Goal: Task Accomplishment & Management: Use online tool/utility

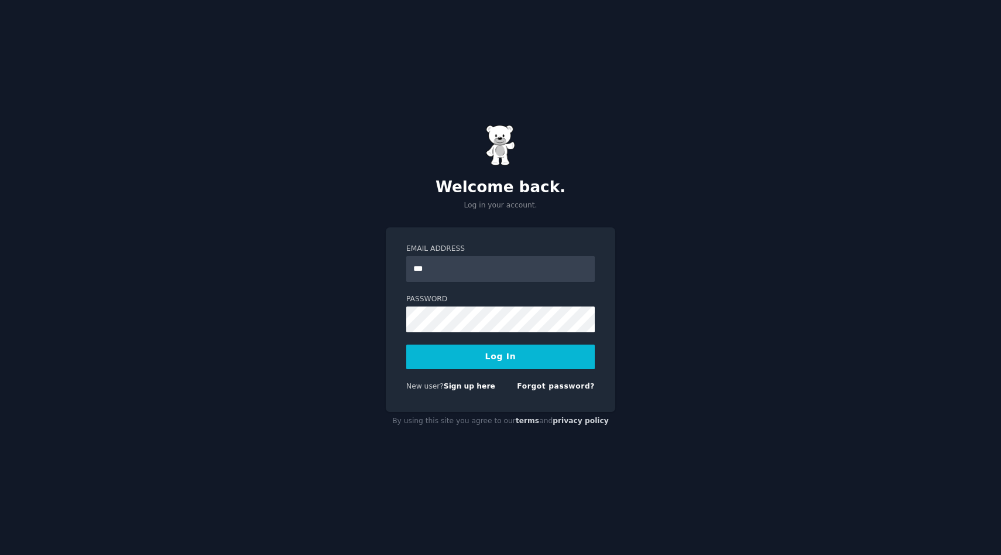
type input "**********"
click at [406, 344] on button "Log In" at bounding box center [500, 356] width 189 height 25
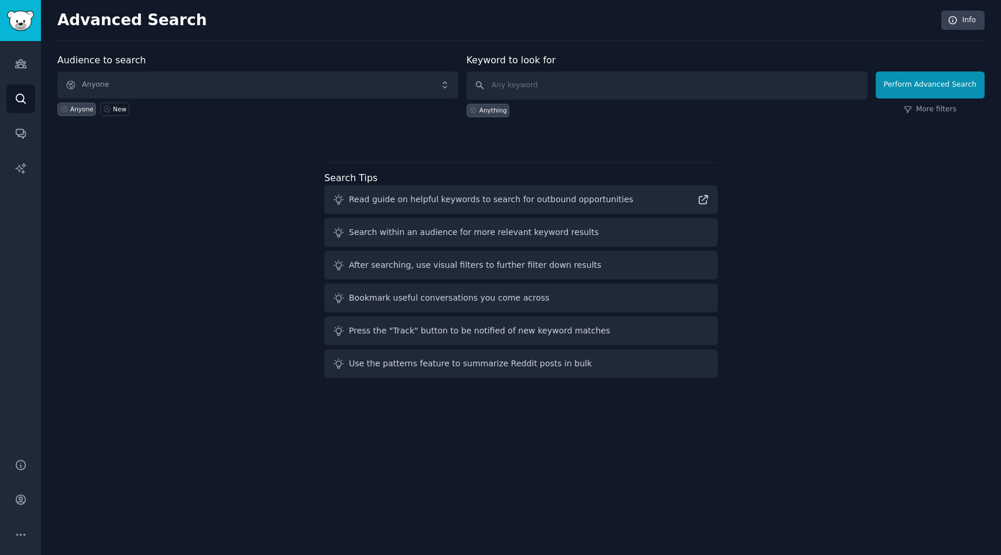
click at [587, 138] on div at bounding box center [521, 138] width 928 height 8
click at [176, 79] on span "Anyone" at bounding box center [257, 84] width 401 height 27
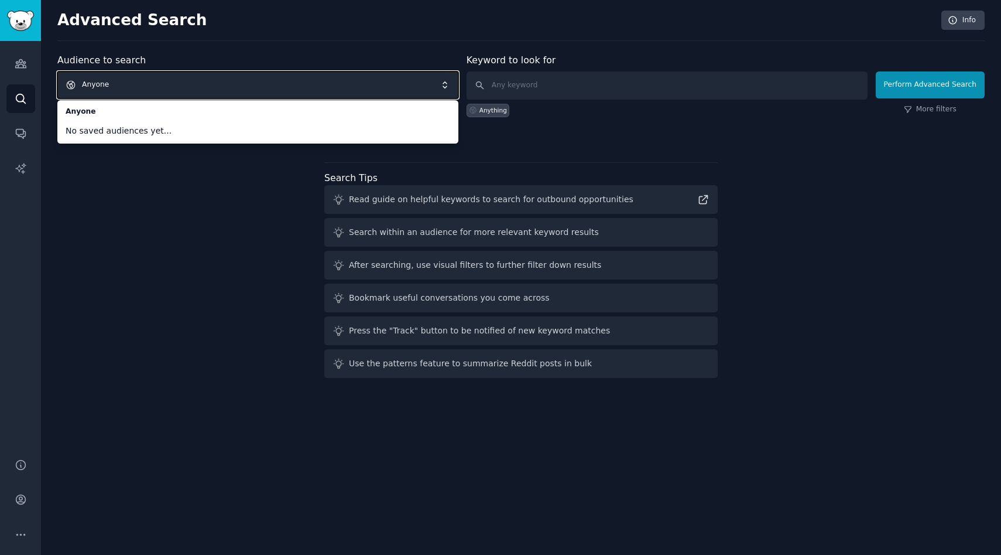
click at [172, 263] on div "Audience to search Anyone Anyone No saved audiences yet... Anyone New Keyword t…" at bounding box center [521, 217] width 928 height 329
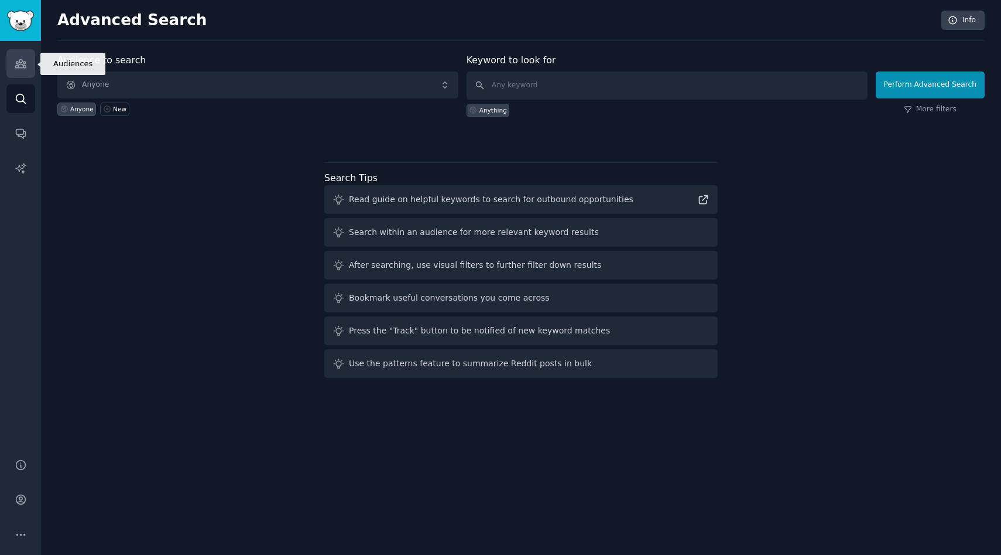
click at [17, 67] on icon "Sidebar" at bounding box center [21, 63] width 12 height 12
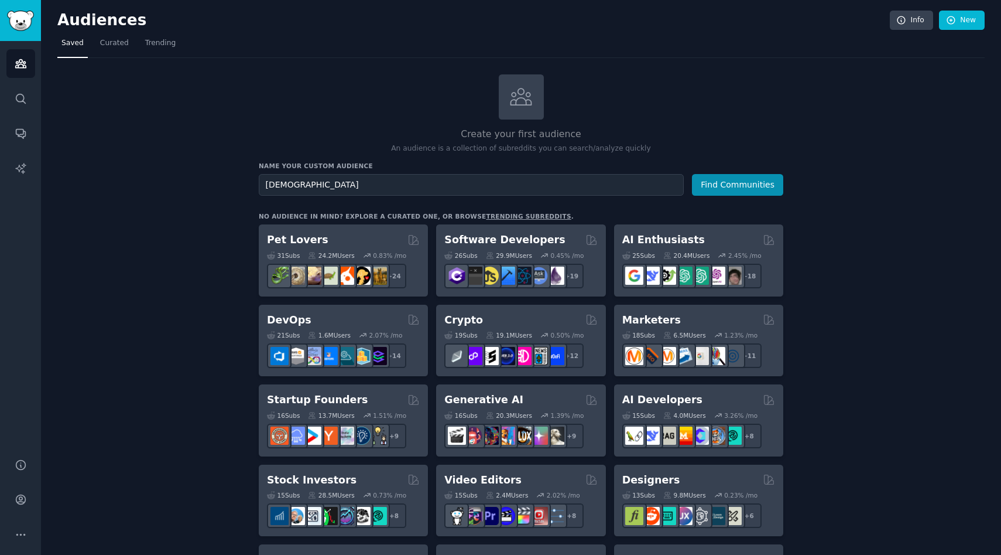
type input "[DEMOGRAPHIC_DATA]"
click at [692, 174] on button "Find Communities" at bounding box center [737, 185] width 91 height 22
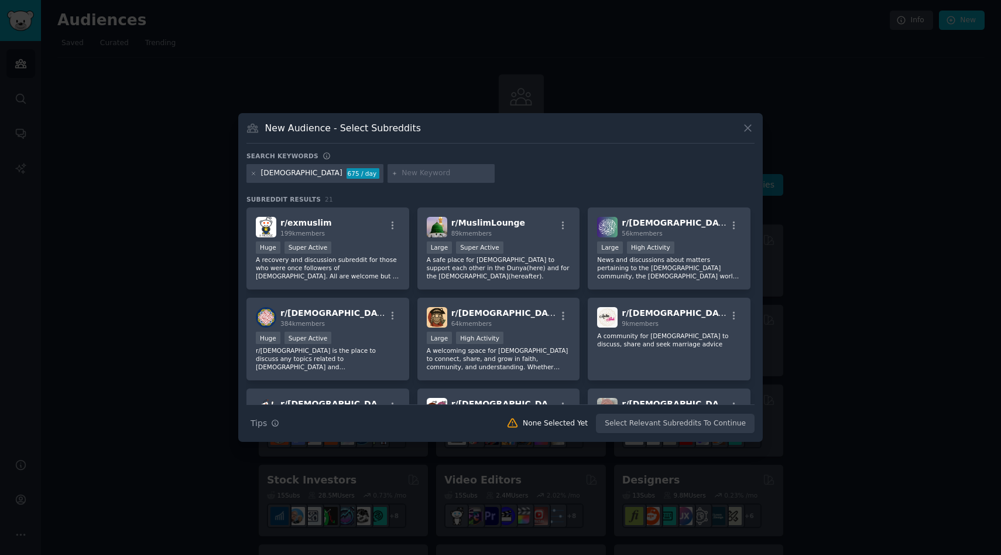
click at [739, 137] on div "New Audience - Select Subreddits" at bounding box center [501, 132] width 508 height 22
click at [743, 136] on div "New Audience - Select Subreddits" at bounding box center [501, 132] width 508 height 22
click at [746, 132] on icon at bounding box center [748, 128] width 12 height 12
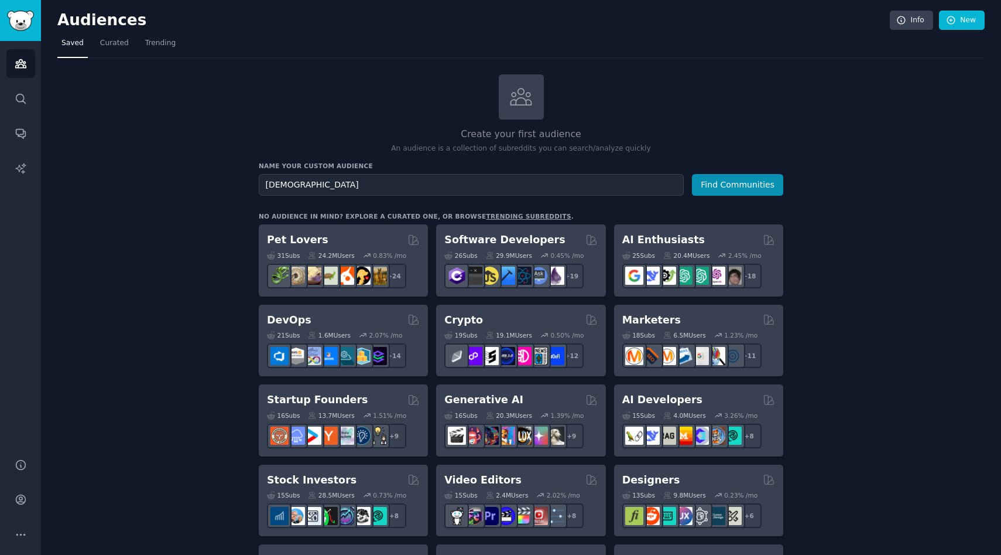
click at [104, 45] on span "Curated" at bounding box center [114, 43] width 29 height 11
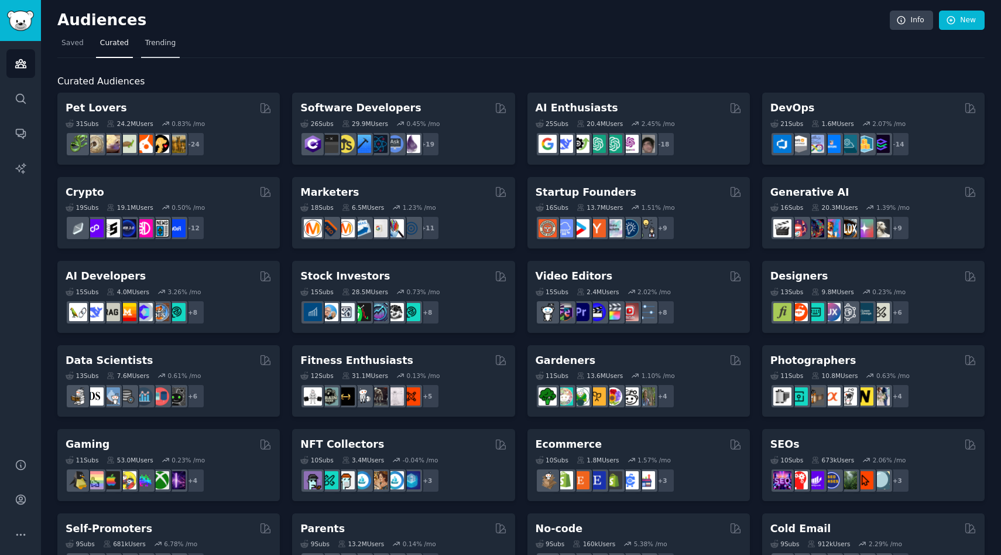
click at [150, 47] on span "Trending" at bounding box center [160, 43] width 30 height 11
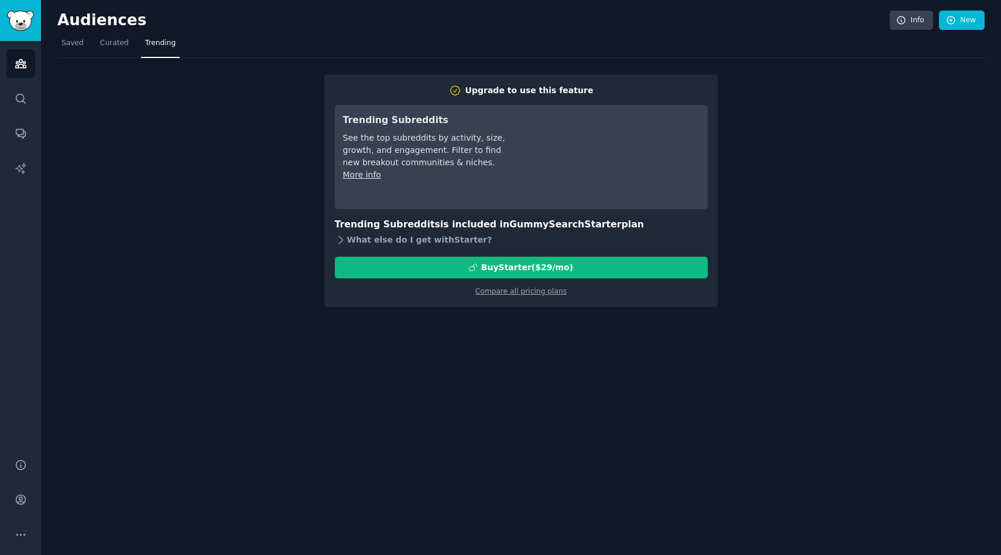
click at [350, 240] on div "What else do I get with Starter ?" at bounding box center [521, 240] width 373 height 16
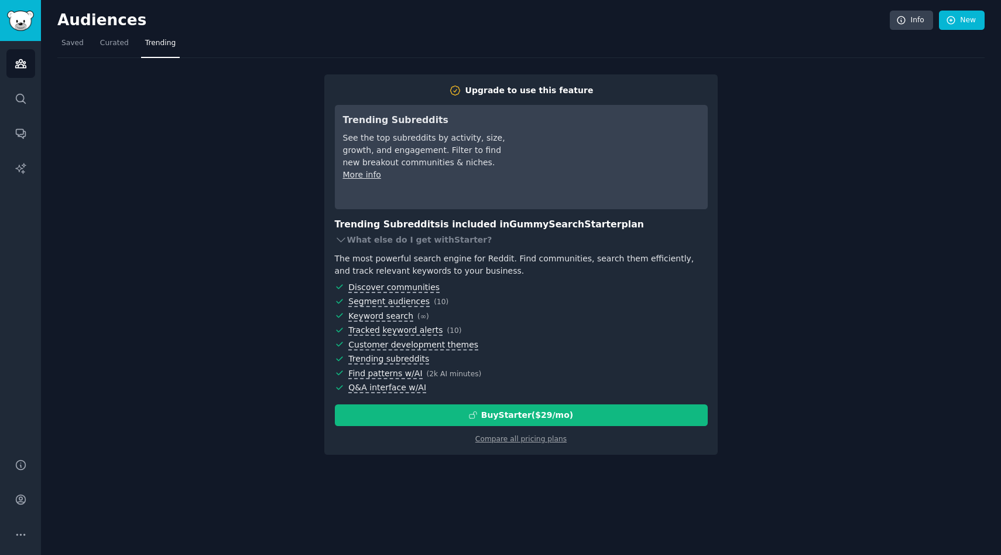
click at [270, 221] on div "Upgrade to use this feature Trending Subreddits See the top subreddits by activ…" at bounding box center [521, 256] width 928 height 396
click at [17, 16] on img "Sidebar" at bounding box center [20, 21] width 27 height 20
